Goal: Transaction & Acquisition: Book appointment/travel/reservation

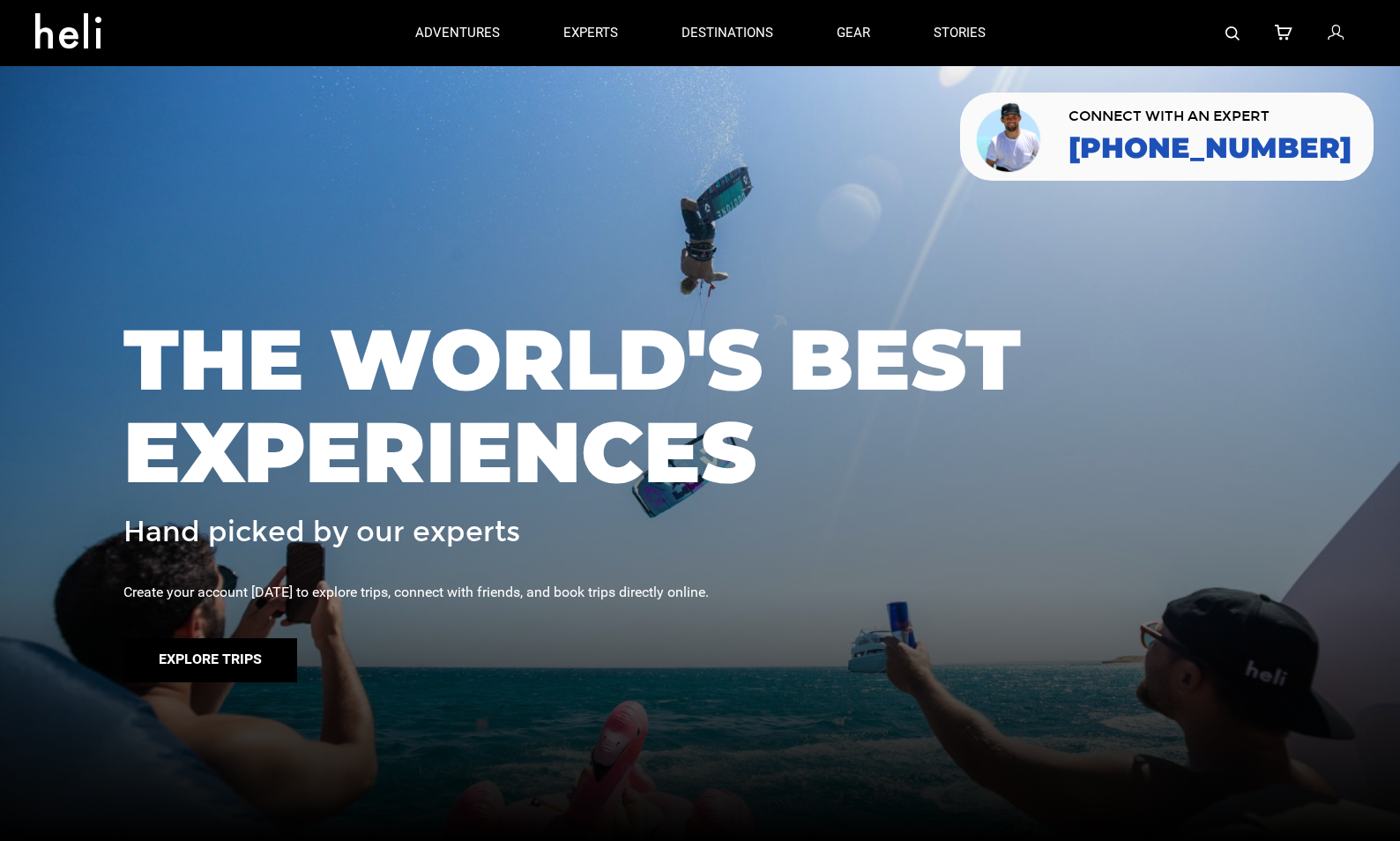
click at [243, 651] on button "Explore Trips" at bounding box center [210, 660] width 173 height 44
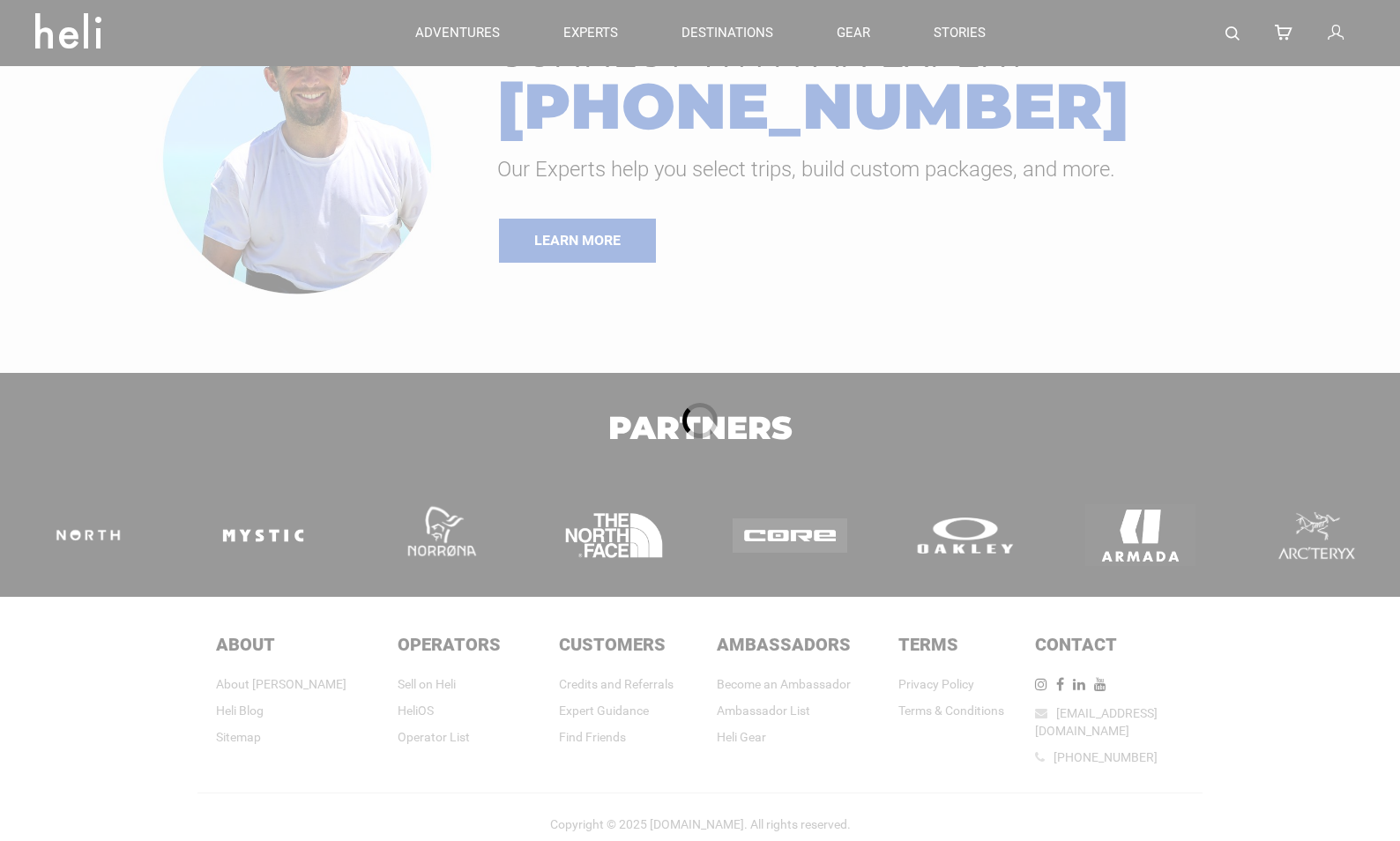
scroll to position [283, 0]
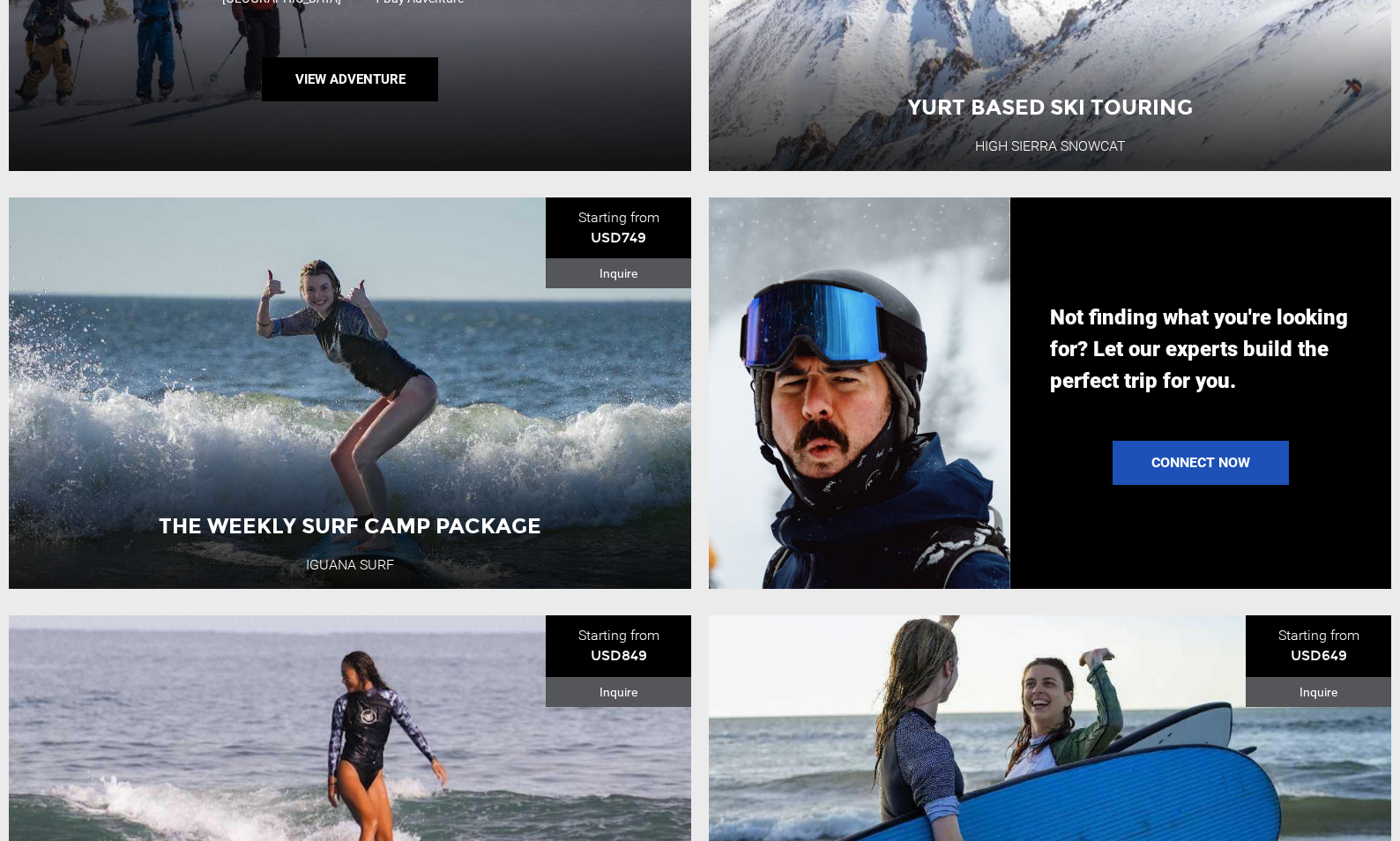
scroll to position [1817, 0]
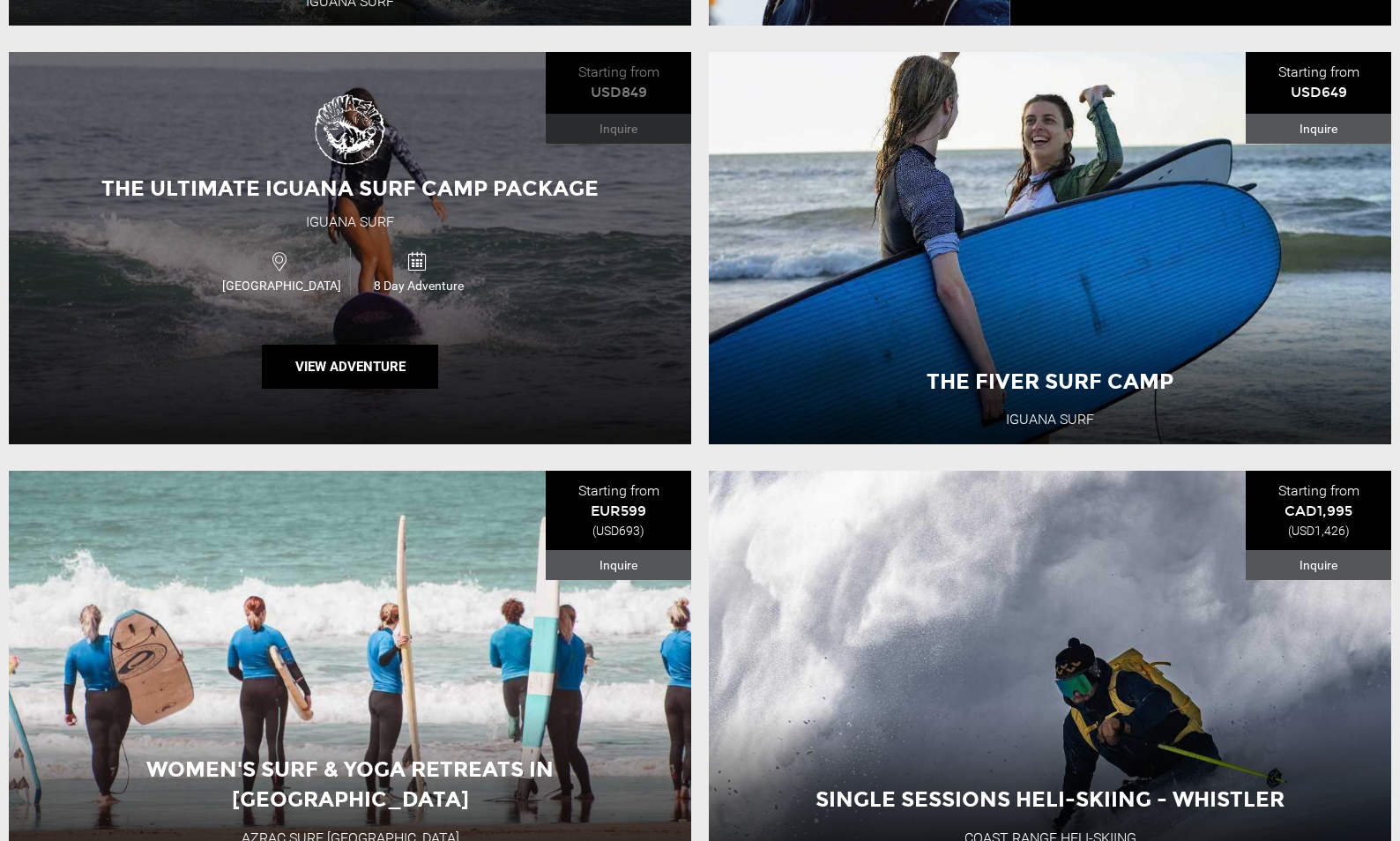
click at [393, 423] on div "The Ultimate Iguana Surf Camp Package Iguana Surf [GEOGRAPHIC_DATA] 8 Day Adven…" at bounding box center [350, 248] width 682 height 392
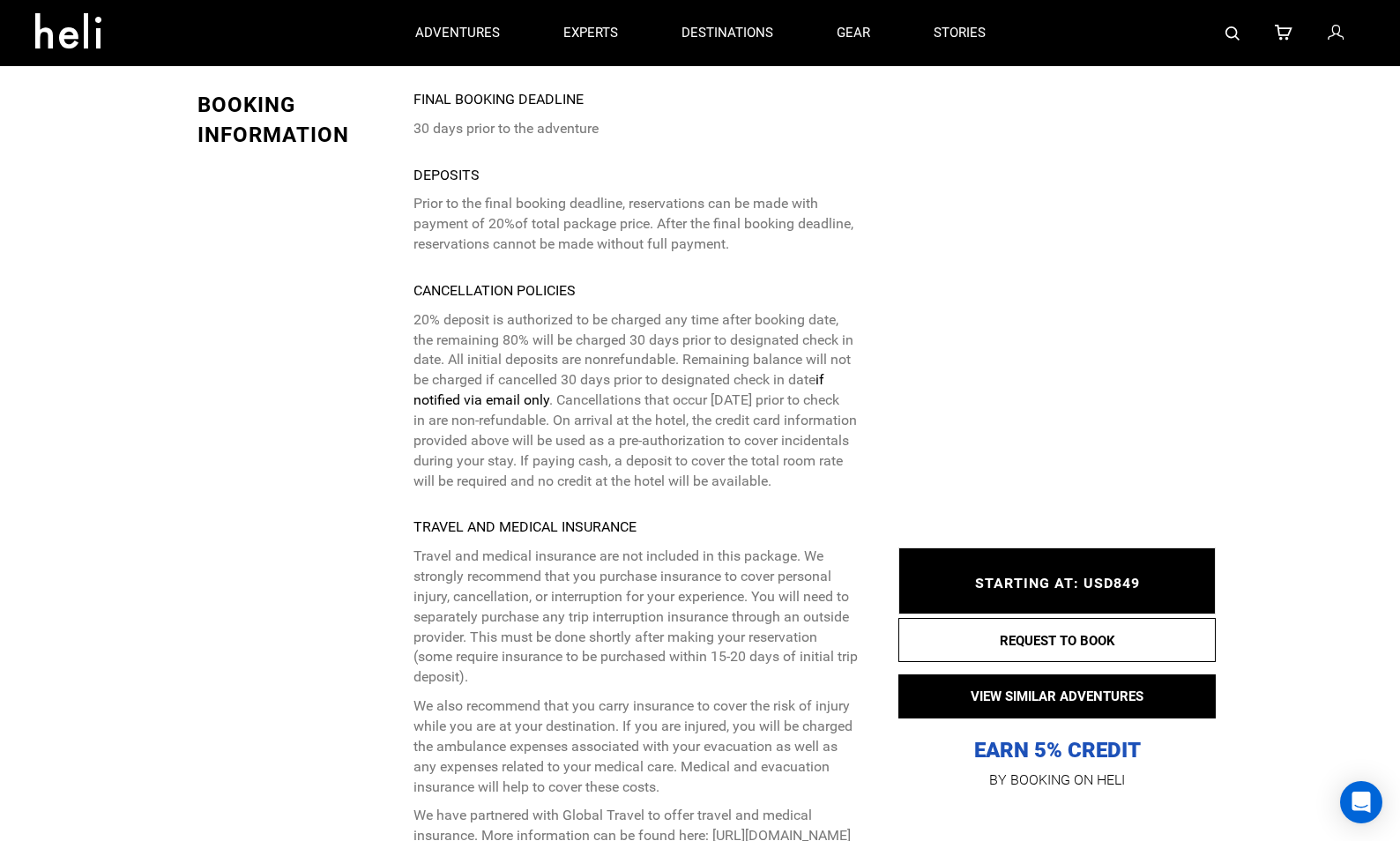
scroll to position [4430, 0]
click at [528, 805] on p "We have partnered with Global Travel to offer travel and medical insurance. Mor…" at bounding box center [635, 825] width 445 height 41
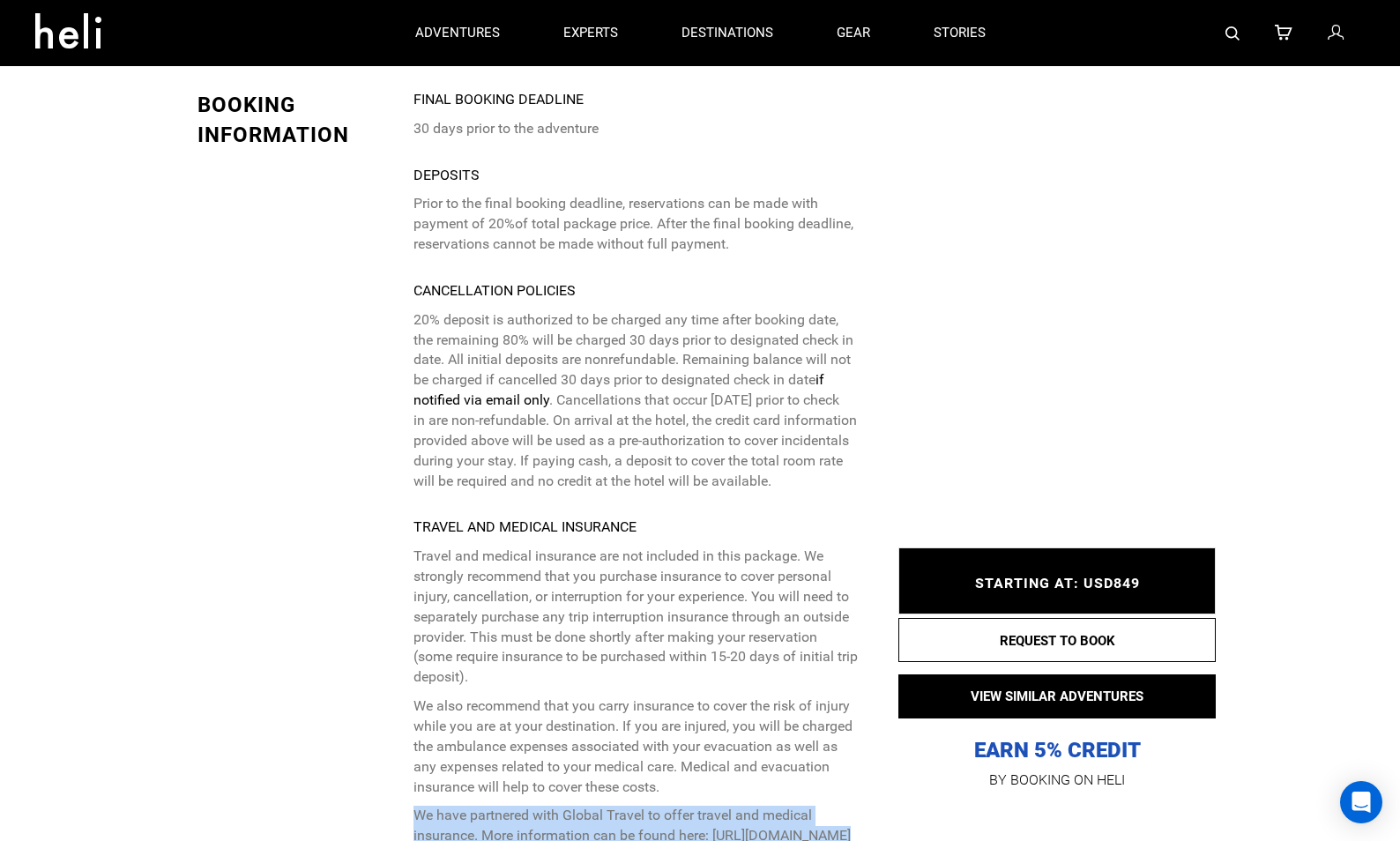
click at [528, 805] on p "We have partnered with Global Travel to offer travel and medical insurance. Mor…" at bounding box center [635, 825] width 445 height 41
click at [421, 805] on p "We have partnered with Global Travel to offer travel and medical insurance. Mor…" at bounding box center [635, 825] width 445 height 41
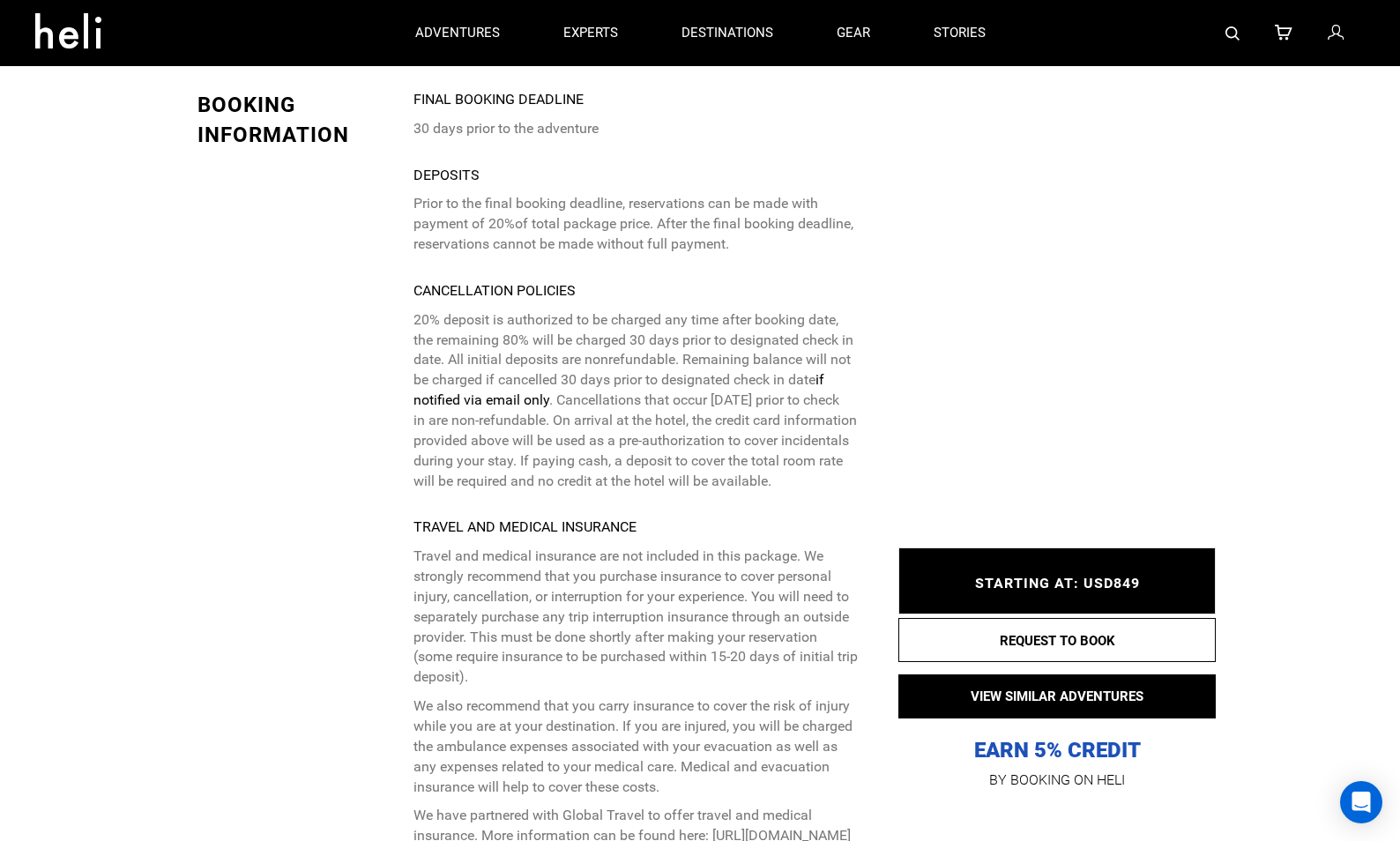
copy p "[URL][DOMAIN_NAME]"
drag, startPoint x: 657, startPoint y: 749, endPoint x: 398, endPoint y: 751, distance: 259.0
click at [398, 751] on div "BOOKING INFORMATION Final booking deadline 30 days prior to the adventure Depos…" at bounding box center [528, 494] width 688 height 809
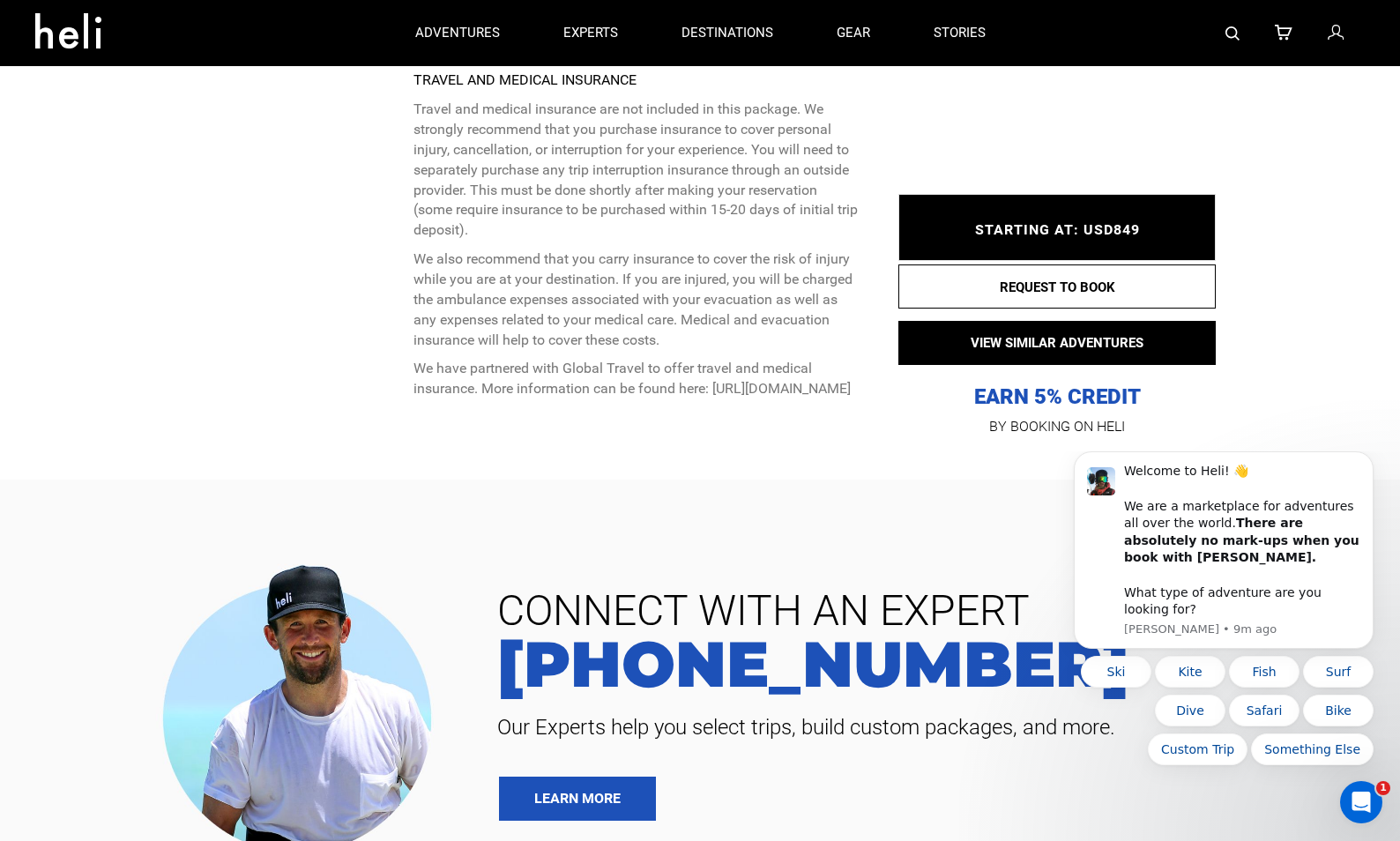
scroll to position [4751, 0]
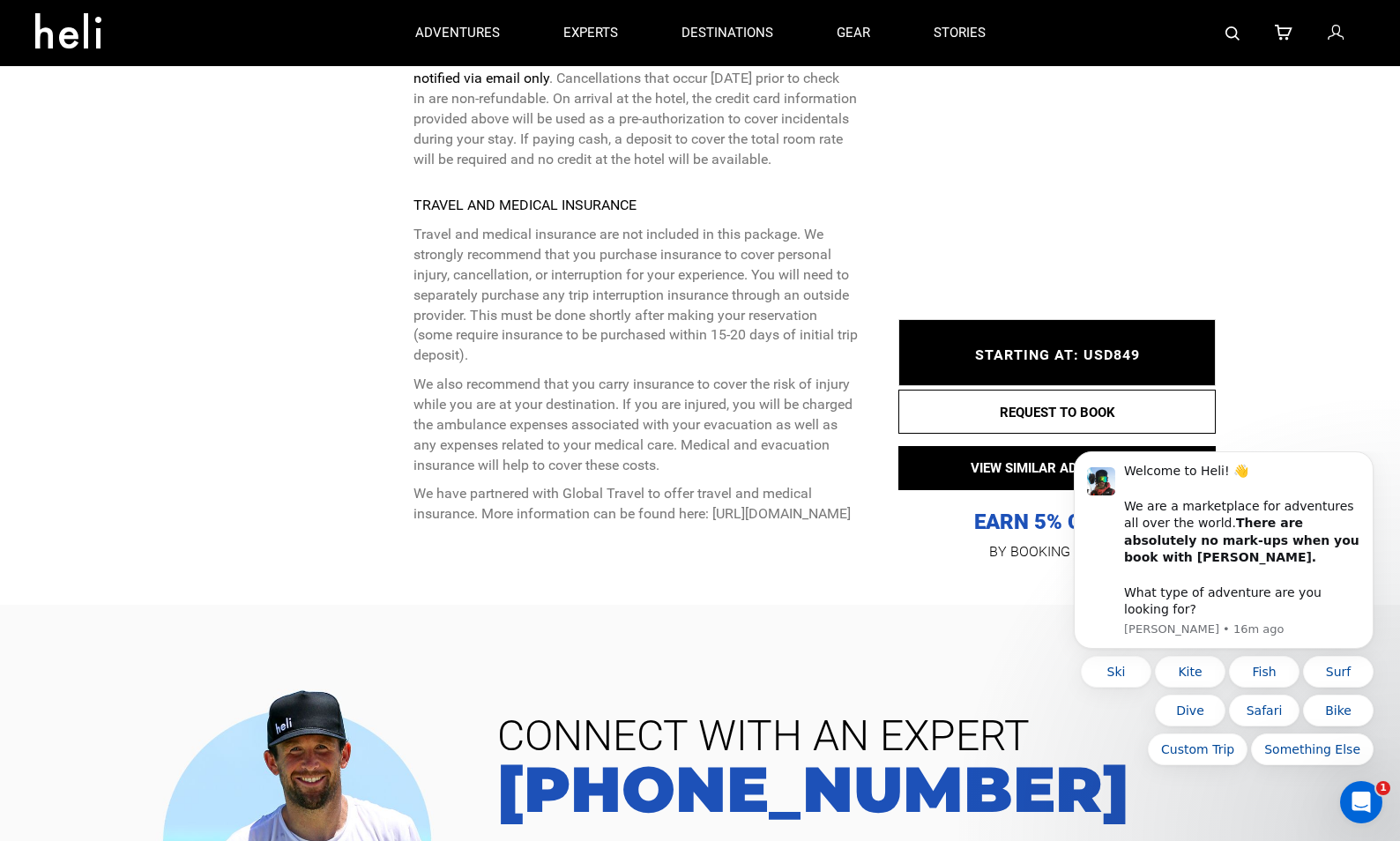
click at [656, 225] on p "Travel and medical insurance are not included in this package. We strongly reco…" at bounding box center [635, 296] width 445 height 141
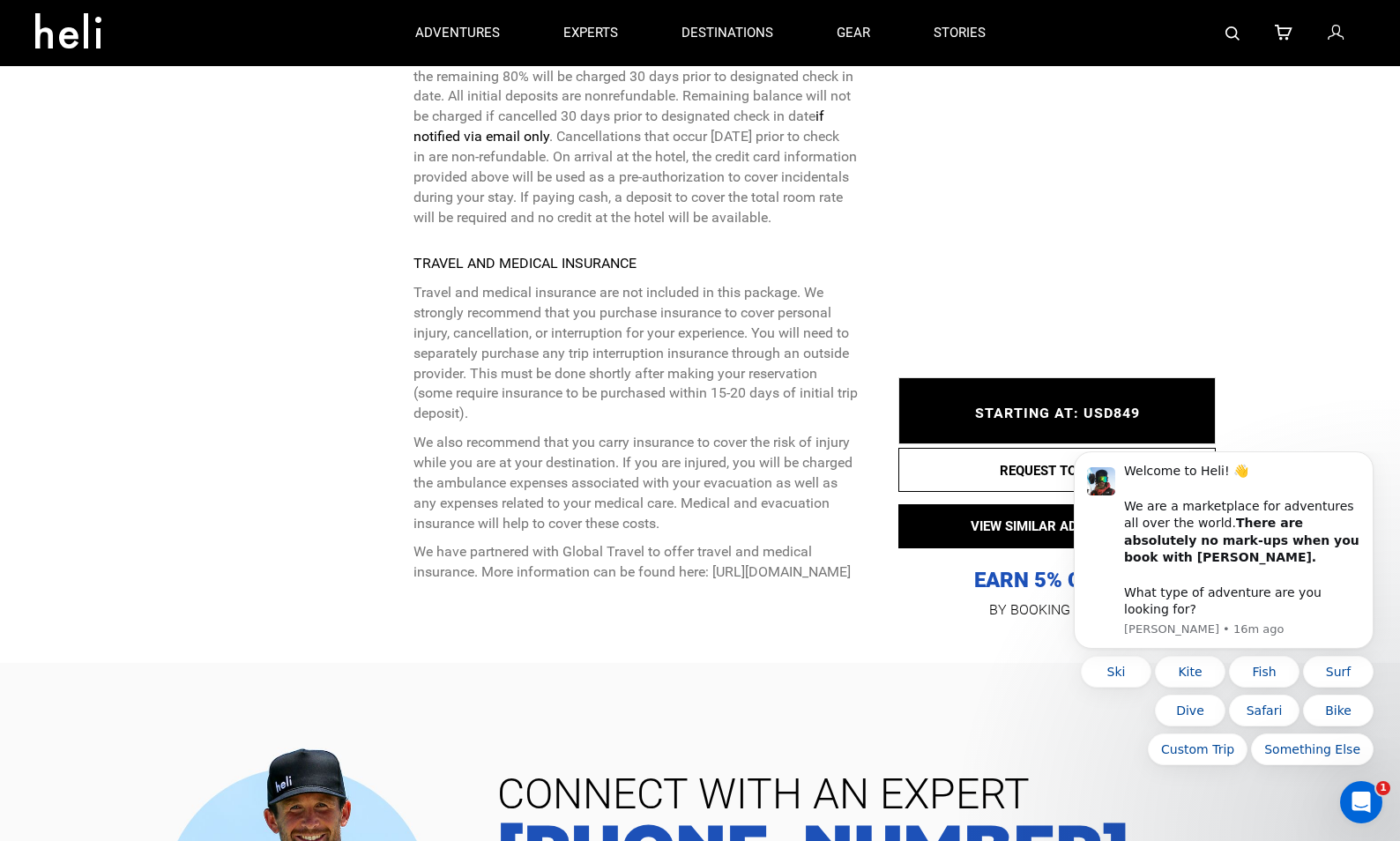
scroll to position [4587, 0]
